Goal: Complete application form

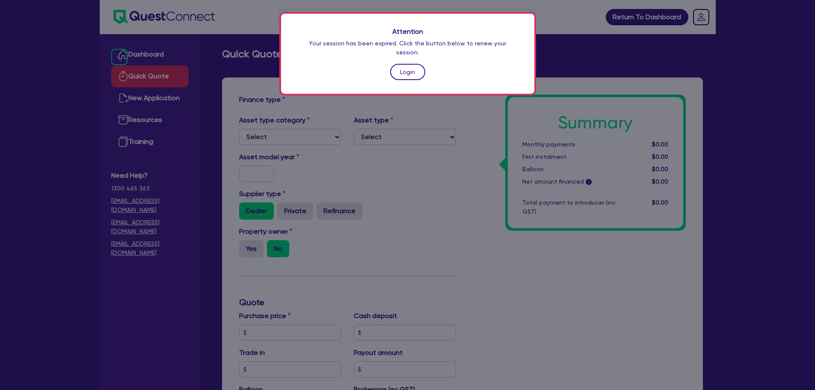
scroll to position [263, 0]
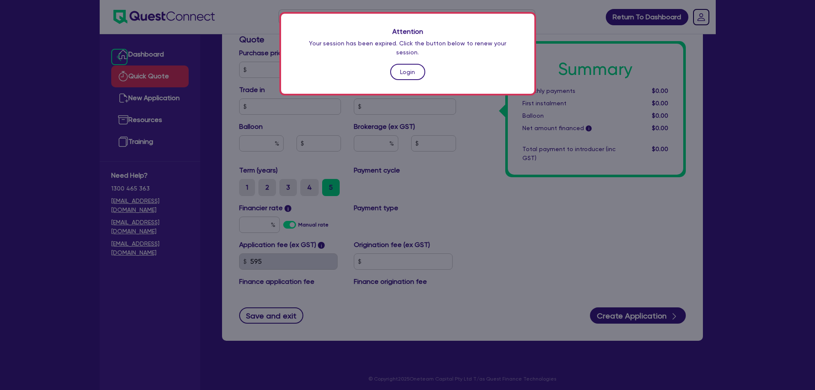
click at [403, 69] on link "Login" at bounding box center [407, 72] width 35 height 16
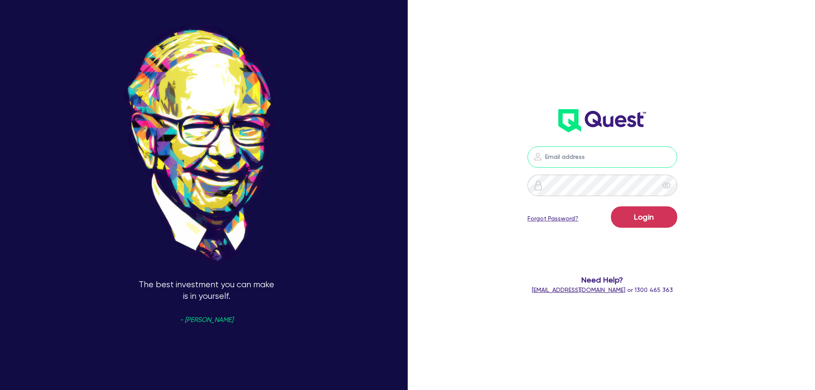
click at [565, 160] on input "email" at bounding box center [603, 156] width 150 height 21
type input "[EMAIL_ADDRESS][PERSON_NAME][DOMAIN_NAME]"
click at [624, 220] on button "Login" at bounding box center [644, 216] width 66 height 21
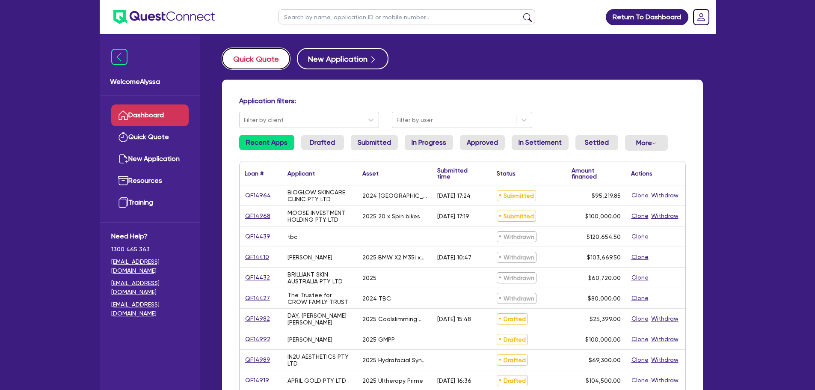
click at [262, 63] on button "Quick Quote" at bounding box center [256, 58] width 68 height 21
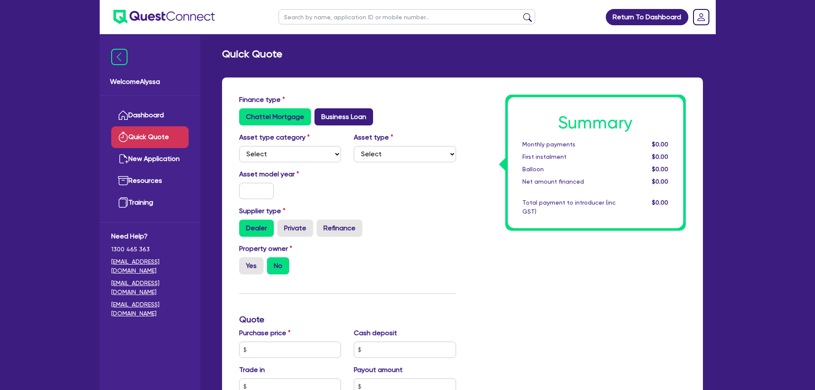
click at [334, 117] on label "Business Loan" at bounding box center [344, 116] width 59 height 17
click at [320, 114] on input "Business Loan" at bounding box center [318, 111] width 6 height 6
radio input "true"
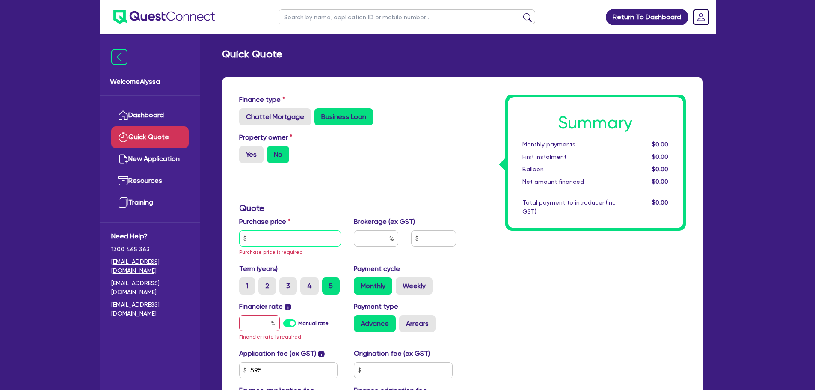
click at [275, 238] on input "text" at bounding box center [290, 238] width 102 height 16
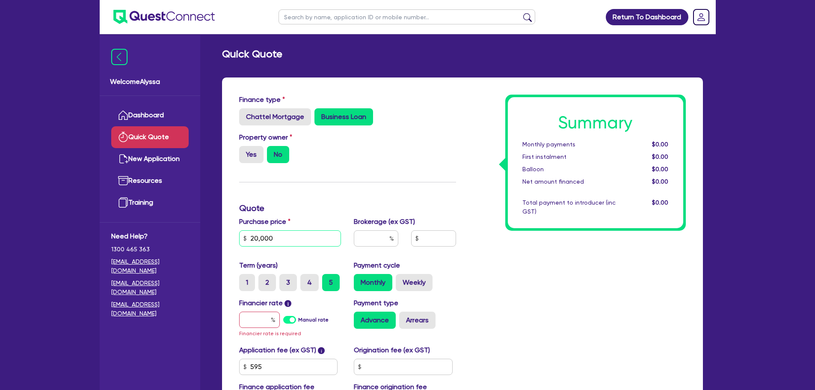
type input "20,000"
click at [257, 324] on input "text" at bounding box center [259, 320] width 41 height 16
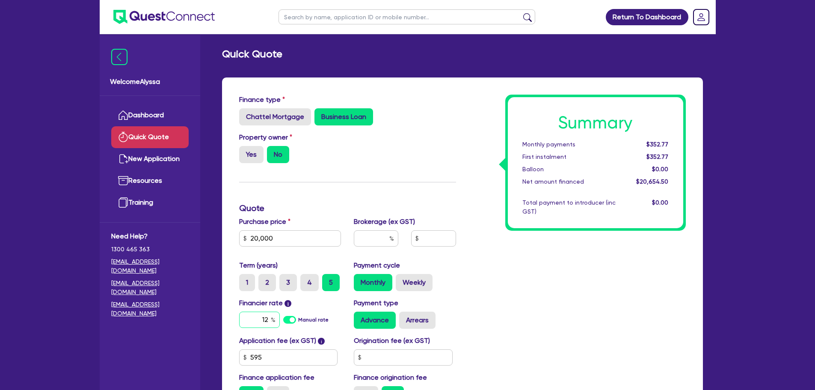
type input "12"
click at [535, 326] on div "Summary Monthly payments $454.90 First instalment $454.90 Balloon $0.00 Net amo…" at bounding box center [578, 252] width 230 height 315
click at [372, 239] on input "text" at bounding box center [376, 238] width 45 height 16
type input "4"
type input "826.18"
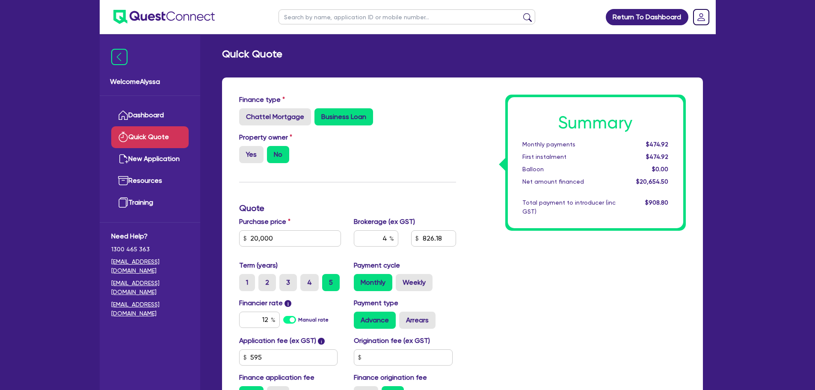
click at [551, 235] on div "Summary Monthly payments $474.92 First instalment $474.92 Balloon $0.00 Net amo…" at bounding box center [578, 252] width 230 height 315
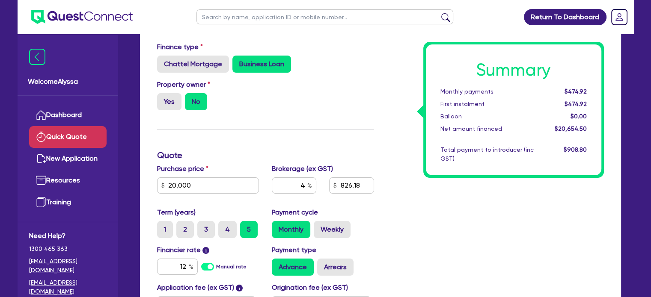
scroll to position [83, 0]
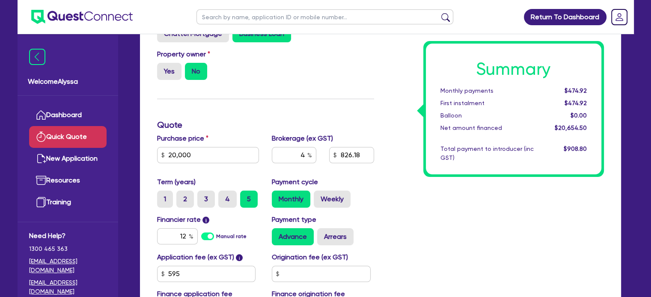
click at [288, 18] on input "text" at bounding box center [324, 16] width 257 height 15
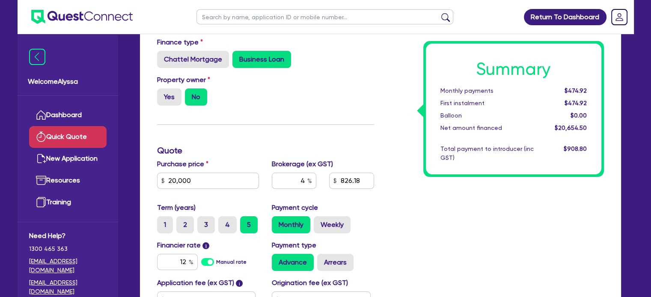
scroll to position [54, 0]
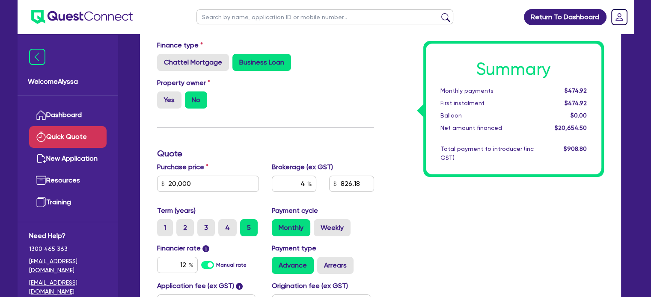
click at [387, 19] on input "text" at bounding box center [324, 16] width 257 height 15
type input "[PERSON_NAME]"
click button "submit" at bounding box center [446, 19] width 14 height 12
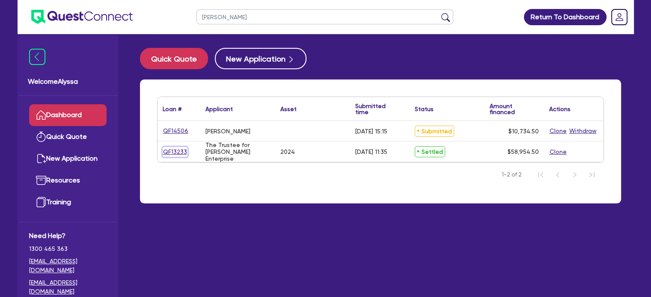
click at [171, 150] on link "QF13233" at bounding box center [175, 152] width 25 height 10
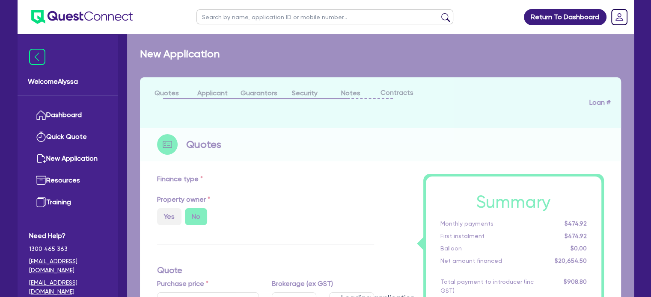
select select "TERTIARY_ASSETS"
type input "2024"
type input "63,800"
type input "6,380"
type input "3.90"
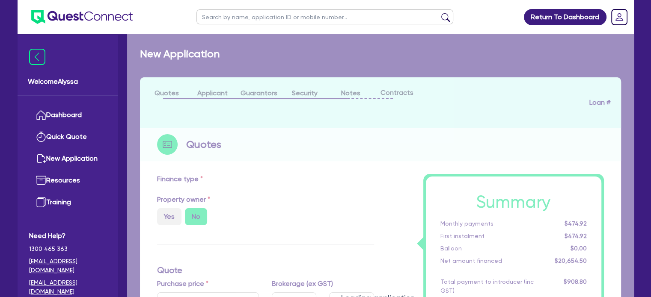
type input "2,296.8"
type input "14.89"
type input "495"
type input "900"
select select "BEAUTY_EQUIPMENT"
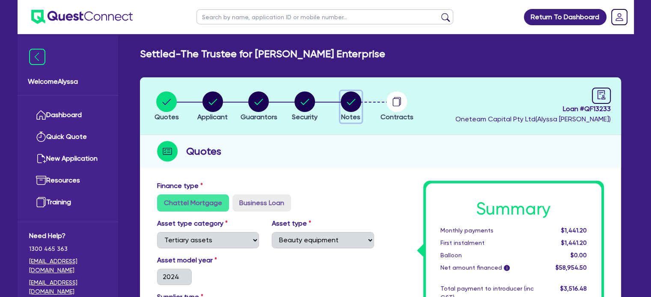
click at [343, 103] on circle "button" at bounding box center [351, 102] width 21 height 21
select select "Other"
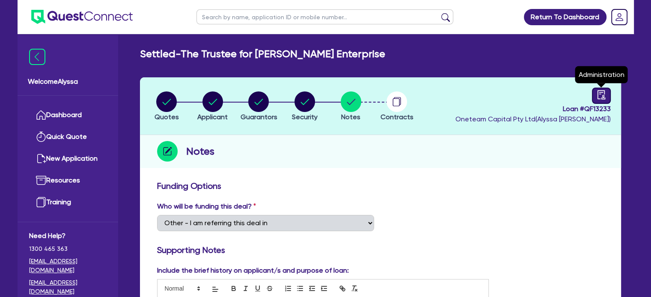
click at [604, 98] on icon "audit" at bounding box center [601, 94] width 8 height 9
select select "SETTLED"
select select "Resimac"
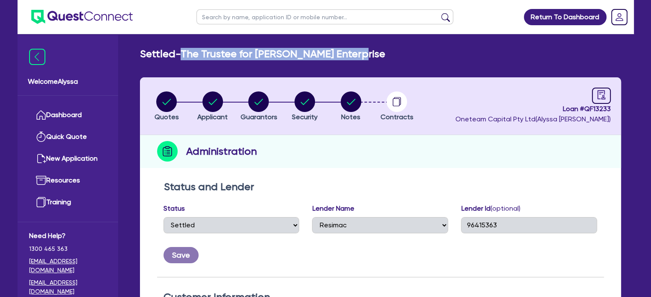
drag, startPoint x: 348, startPoint y: 54, endPoint x: 184, endPoint y: 52, distance: 163.5
click at [184, 52] on div "Settled - The Trustee for [PERSON_NAME] Enterprise" at bounding box center [381, 54] width 494 height 12
copy h2 "The Trustee for [PERSON_NAME] Enterprise"
click at [352, 100] on circle "button" at bounding box center [351, 102] width 21 height 21
select select "Other"
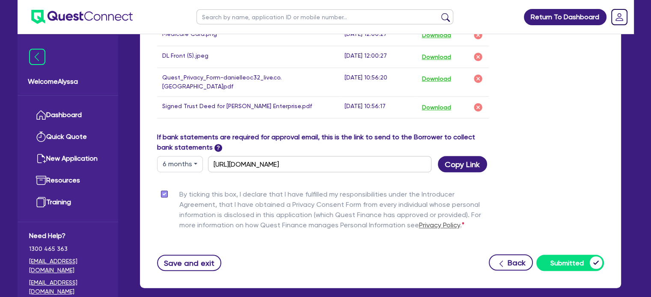
scroll to position [541, 0]
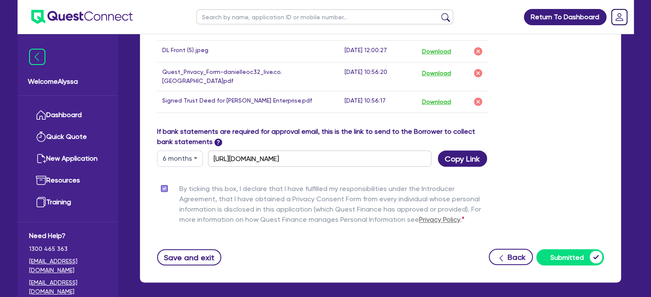
click at [232, 20] on input "text" at bounding box center [324, 16] width 257 height 15
type input "meagan"
click button "submit" at bounding box center [446, 19] width 14 height 12
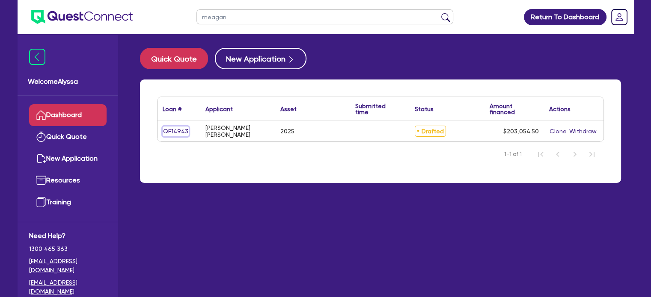
click at [174, 133] on link "QF14943" at bounding box center [176, 132] width 26 height 10
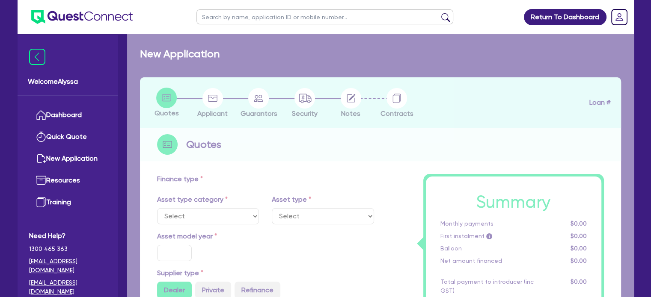
select select "SECONDARY_ASSETS"
type input "2025"
type input "253,000"
type input "50,600"
type input "4"
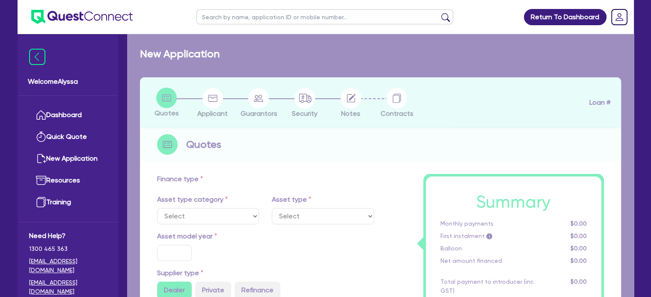
type input "8,122.18"
type input "8.49"
select select "MEDICAL_DENTAL_LABORATORY_EQUIPMENT"
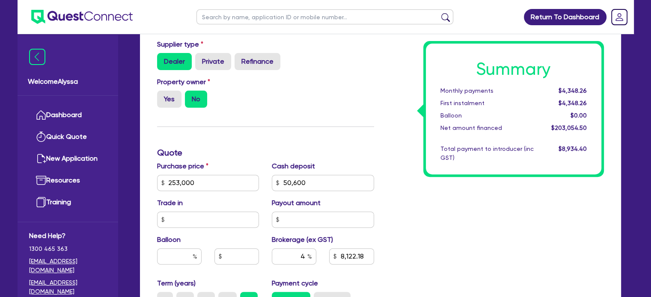
scroll to position [312, 0]
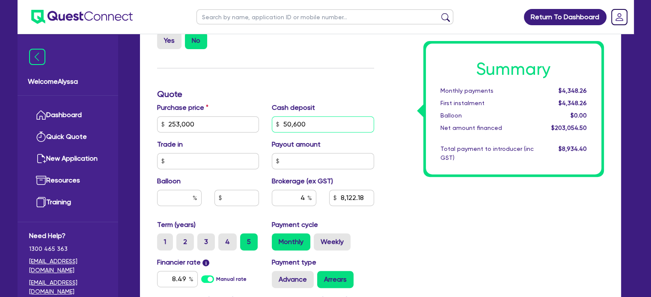
drag, startPoint x: 307, startPoint y: 126, endPoint x: 269, endPoint y: 122, distance: 38.3
click at [269, 122] on div "Cash deposit 50,600" at bounding box center [322, 118] width 115 height 30
type input "165,000"
type input "253,000"
type input "8,122.18"
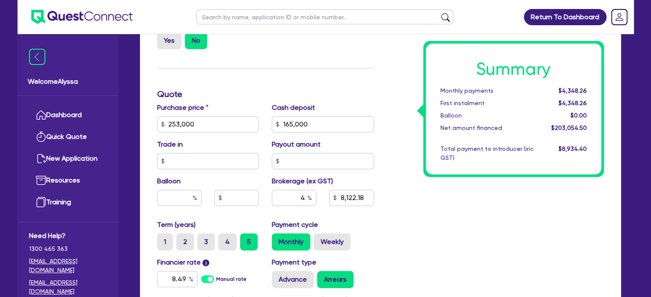
type input "253,000"
type input "3,546.18"
click at [377, 162] on div "Payout amount" at bounding box center [322, 155] width 115 height 30
click at [191, 237] on label "2" at bounding box center [185, 242] width 18 height 17
click at [182, 237] on input "2" at bounding box center [179, 237] width 6 height 6
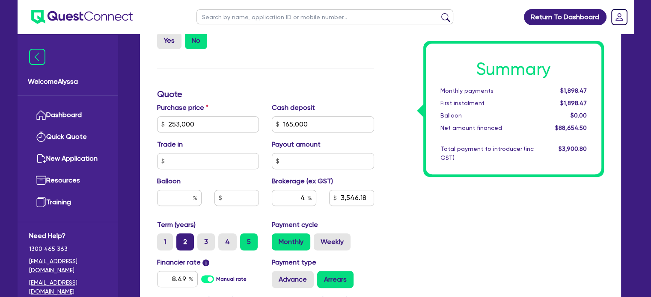
radio input "true"
type input "253,000"
type input "3,546.18"
type input "253,000"
type input "3,546.18"
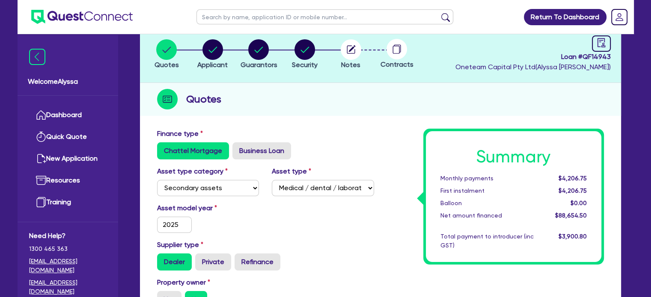
scroll to position [0, 0]
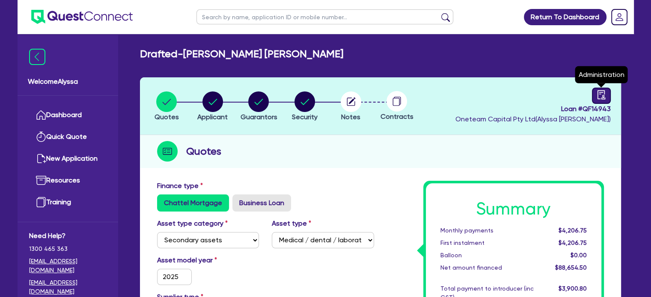
click at [601, 99] on icon "audit" at bounding box center [601, 94] width 9 height 9
select select "DRAFTED_NEW"
select select "Other"
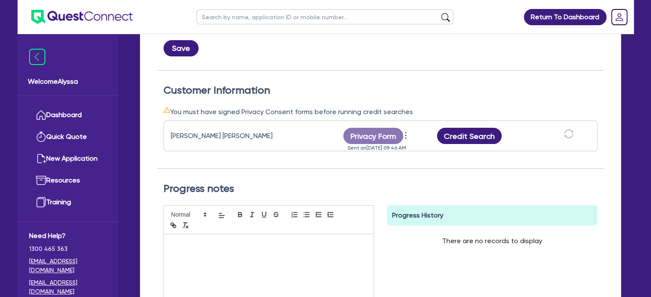
scroll to position [205, 0]
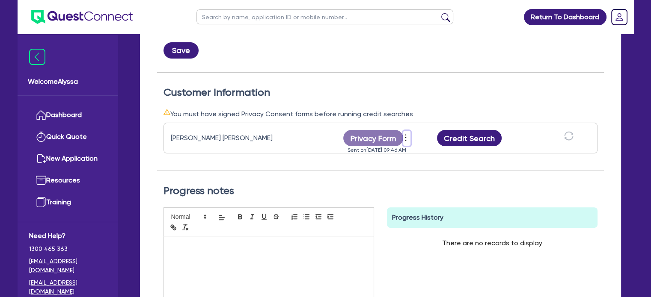
click at [404, 134] on icon "more" at bounding box center [405, 137] width 9 height 13
click at [427, 140] on link "Send reminder" at bounding box center [452, 140] width 82 height 12
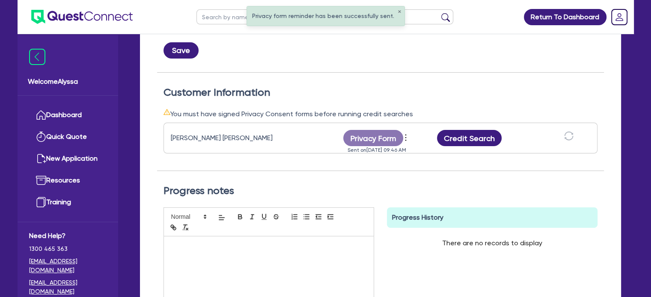
scroll to position [0, 0]
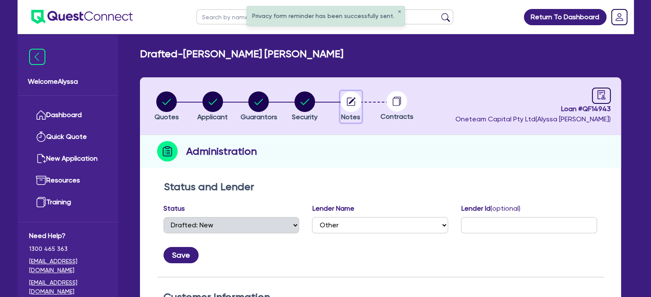
click at [347, 103] on icon "button" at bounding box center [351, 102] width 8 height 8
select select "Other"
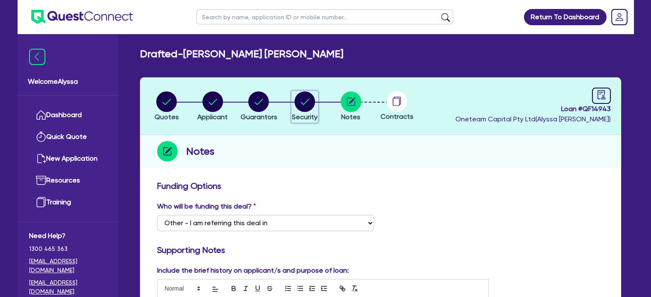
click at [313, 106] on circle "button" at bounding box center [304, 102] width 21 height 21
select select "SECONDARY_ASSETS"
select select "MEDICAL_DENTAL_LABORATORY_EQUIPMENT"
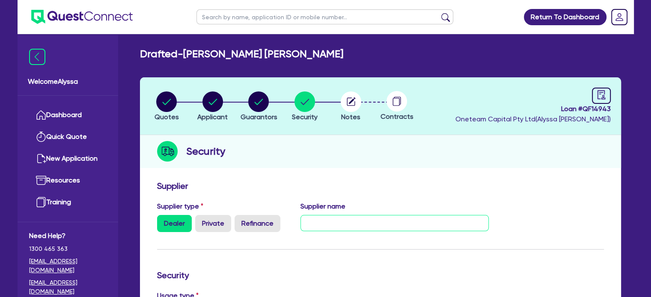
click at [311, 220] on input "text" at bounding box center [394, 223] width 188 height 16
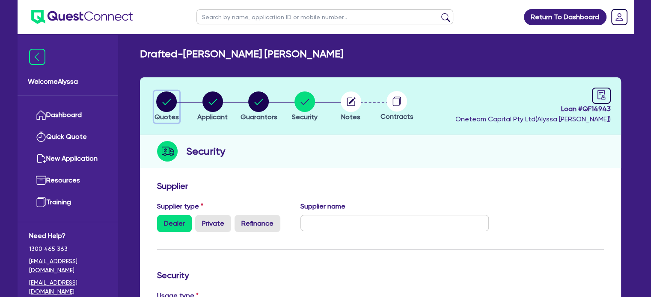
click at [166, 102] on icon "button" at bounding box center [167, 102] width 9 height 6
select select "SECONDARY_ASSETS"
select select "MEDICAL_DENTAL_LABORATORY_EQUIPMENT"
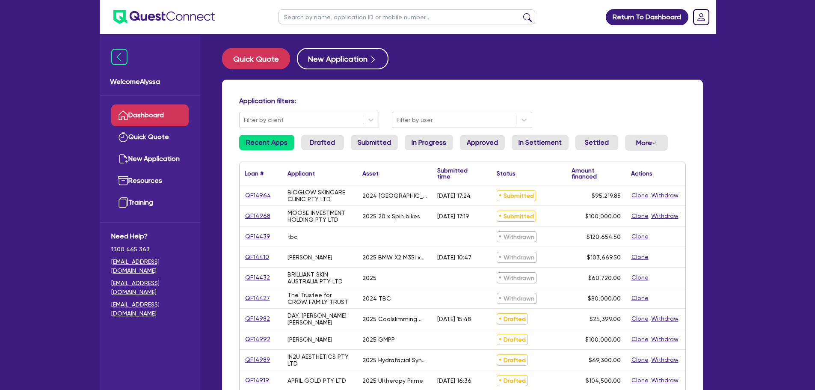
click at [318, 20] on input "text" at bounding box center [407, 16] width 257 height 15
type input "[PERSON_NAME]"
click at [521, 13] on button "submit" at bounding box center [528, 19] width 14 height 12
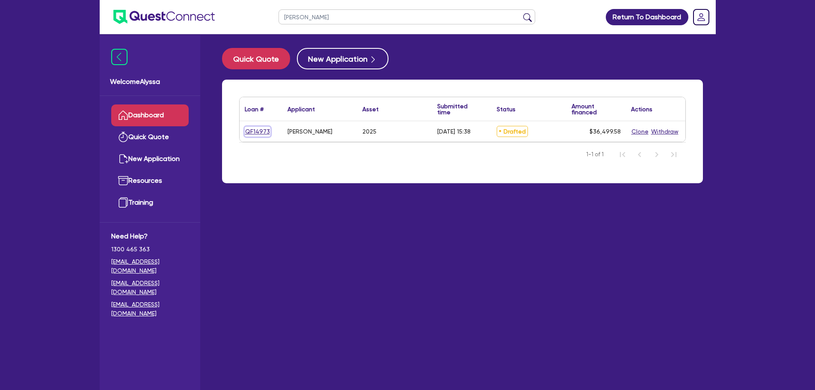
click at [262, 128] on link "QF14973" at bounding box center [258, 132] width 26 height 10
select select "TERTIARY_ASSETS"
select select "BEAUTY_EQUIPMENT"
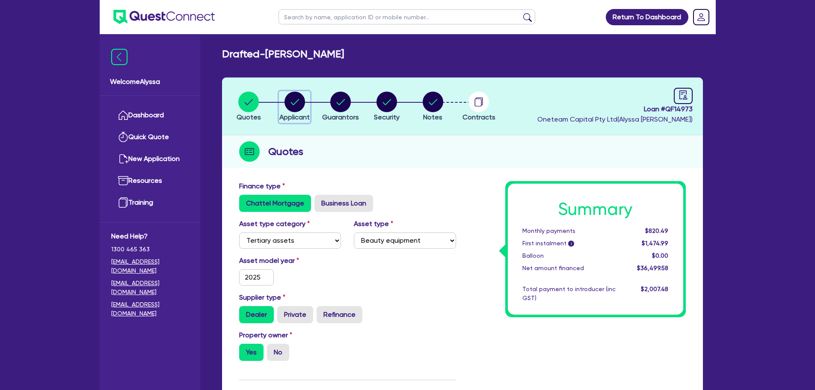
click at [296, 98] on circle "button" at bounding box center [295, 102] width 21 height 21
select select "SOLE_TRADER"
select select "HEALTH_BEAUTY"
select select "OTHER_HEALTH_BEAUTY"
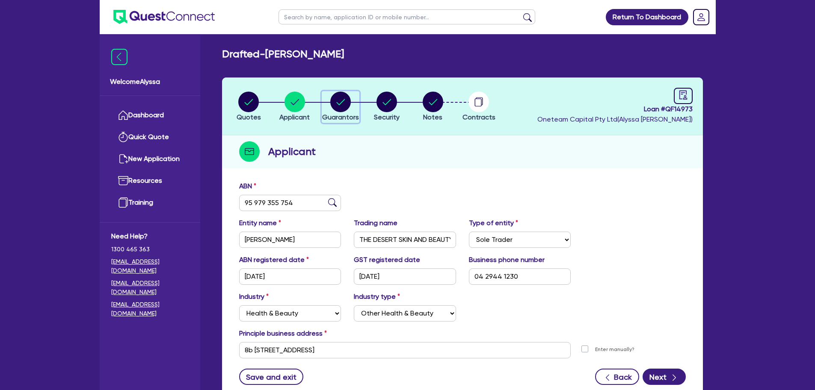
click at [345, 103] on circle "button" at bounding box center [340, 102] width 21 height 21
select select "MRS"
select select "QLD"
select select "MARRIED"
select select "PROPERTY"
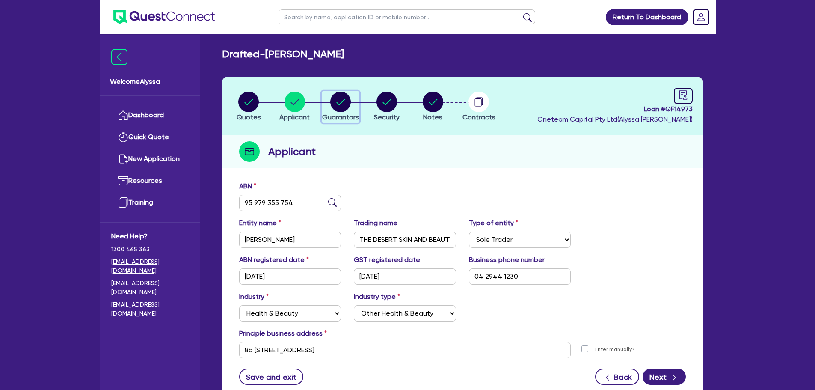
select select "VEHICLE"
select select "CASH"
select select "EQUIPMENT"
select select "MORTGAGE"
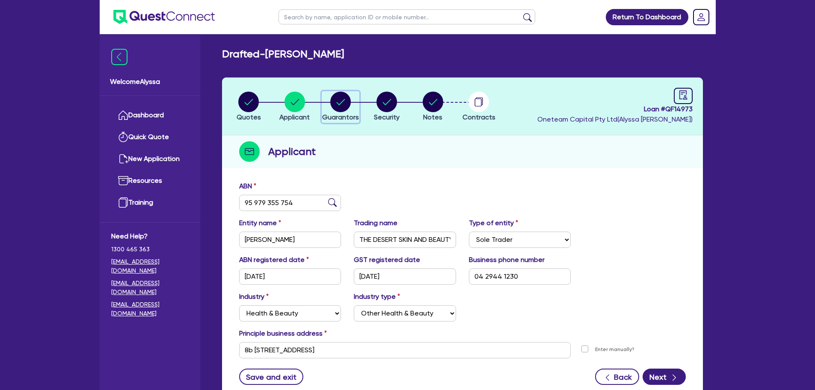
select select "VEHICLE_LOAN"
select select "EQUIPMENT_LOAN"
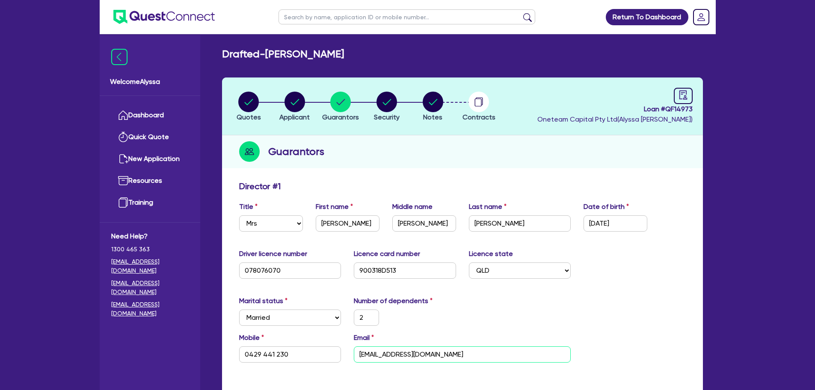
drag, startPoint x: 473, startPoint y: 357, endPoint x: 345, endPoint y: 344, distance: 127.8
click at [345, 344] on div "Mobile 0429 441 230 Email admin@thedesertskinandbeauty.au" at bounding box center [463, 351] width 460 height 37
click at [302, 19] on input "text" at bounding box center [407, 16] width 257 height 15
paste input "glowforbeauty@gmail.com"
type input "glowforbeauty@gmail.com"
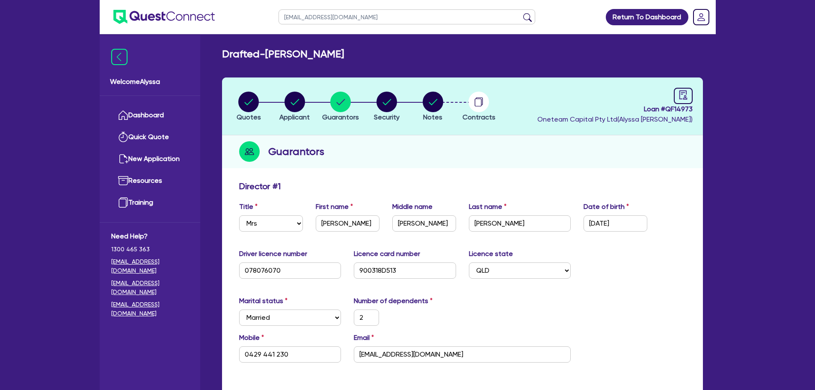
click button "submit" at bounding box center [528, 19] width 14 height 12
